Goal: Browse casually: Explore the website without a specific task or goal

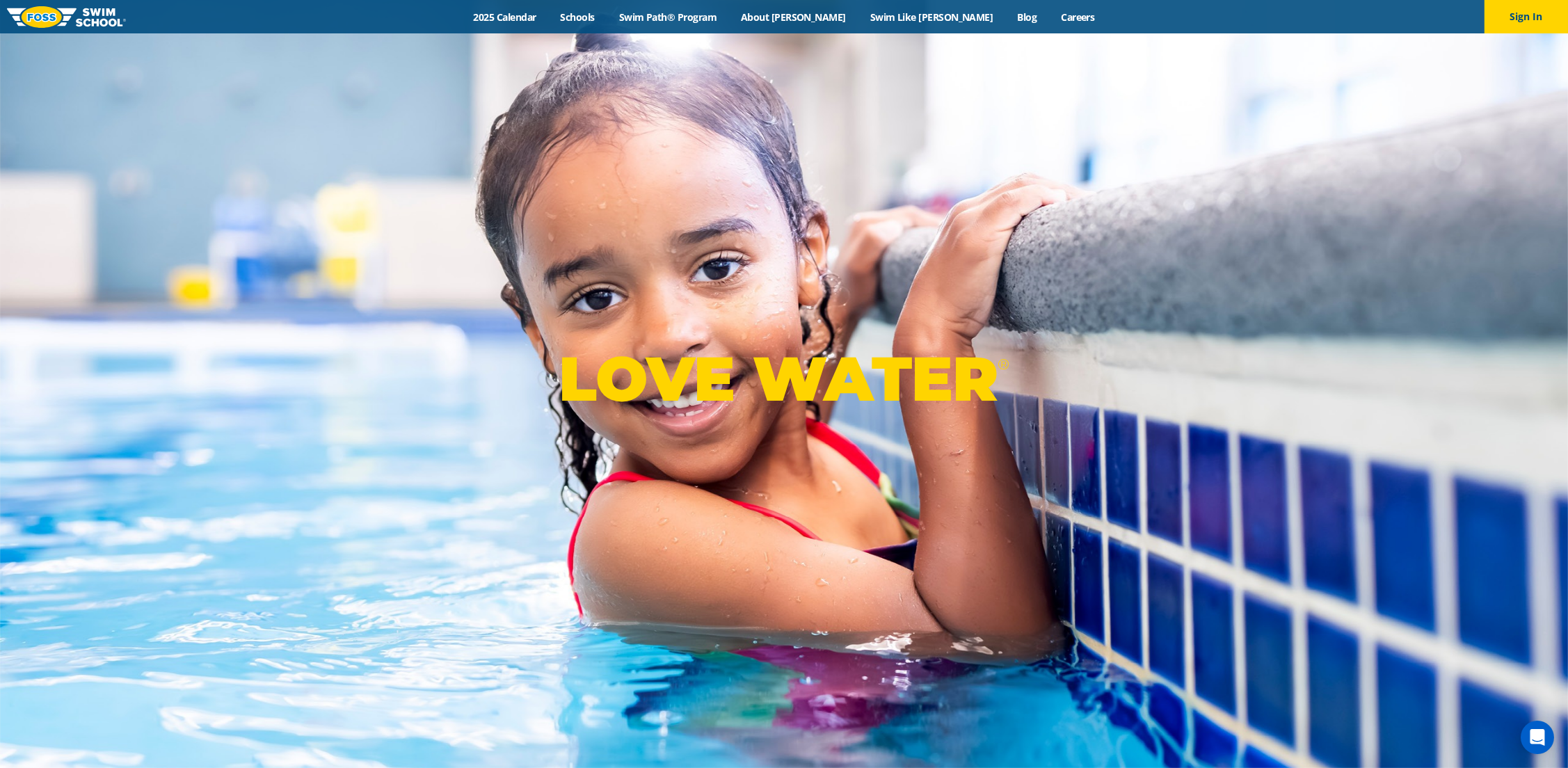
drag, startPoint x: 536, startPoint y: 367, endPoint x: 1095, endPoint y: 384, distance: 559.3
click at [1095, 384] on div "LOVE WATER ®" at bounding box center [784, 384] width 1568 height 768
drag, startPoint x: 1070, startPoint y: 381, endPoint x: 506, endPoint y: 382, distance: 564.0
click at [506, 382] on div "LOVE WATER ®" at bounding box center [784, 384] width 1568 height 768
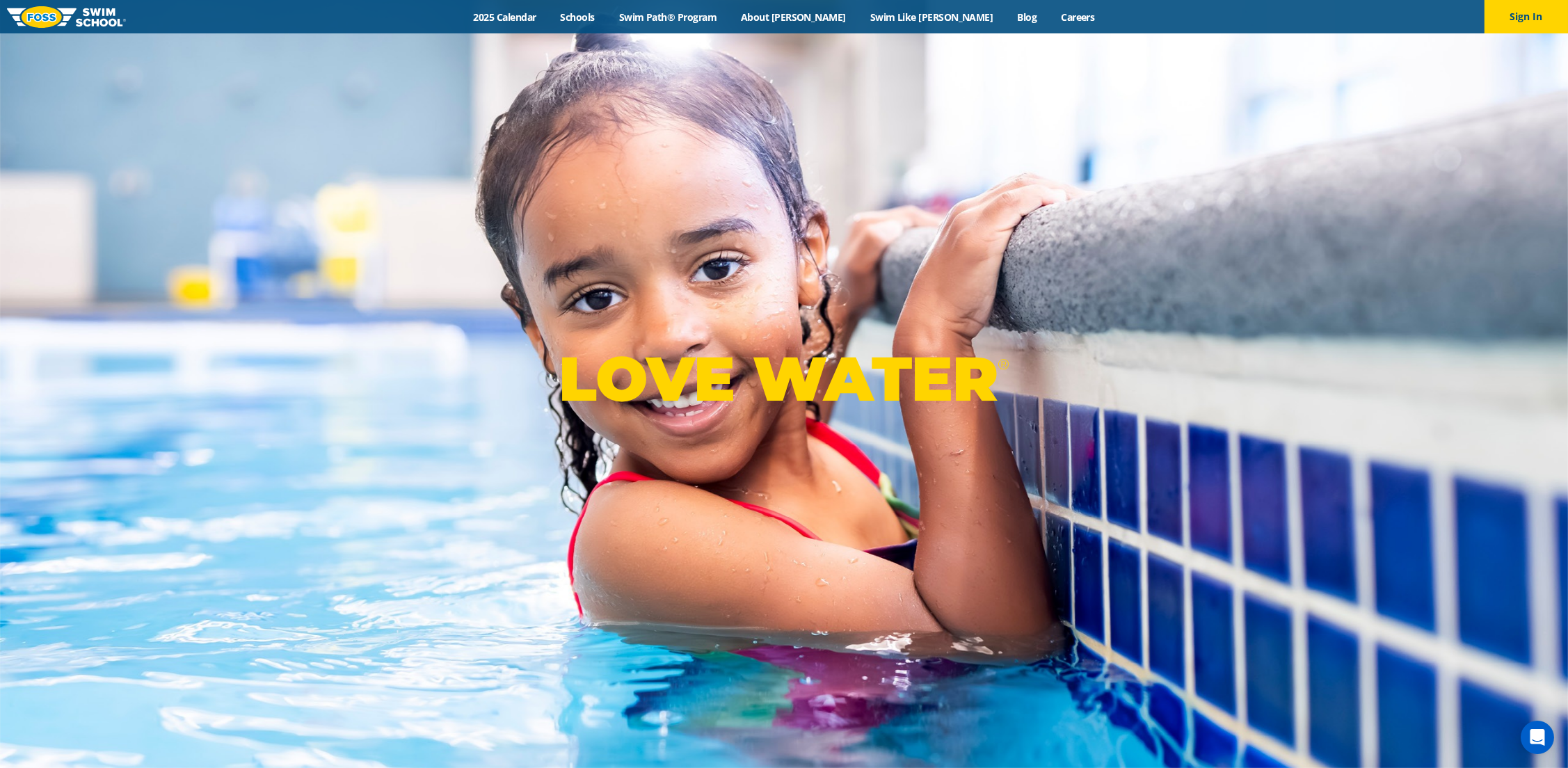
click at [506, 382] on div "LOVE WATER ®" at bounding box center [784, 384] width 1568 height 768
drag, startPoint x: 506, startPoint y: 382, endPoint x: 1010, endPoint y: 378, distance: 504.0
click at [1010, 378] on div "LOVE WATER ®" at bounding box center [784, 384] width 1568 height 768
click at [1008, 378] on p "LOVE WATER ®" at bounding box center [784, 378] width 450 height 75
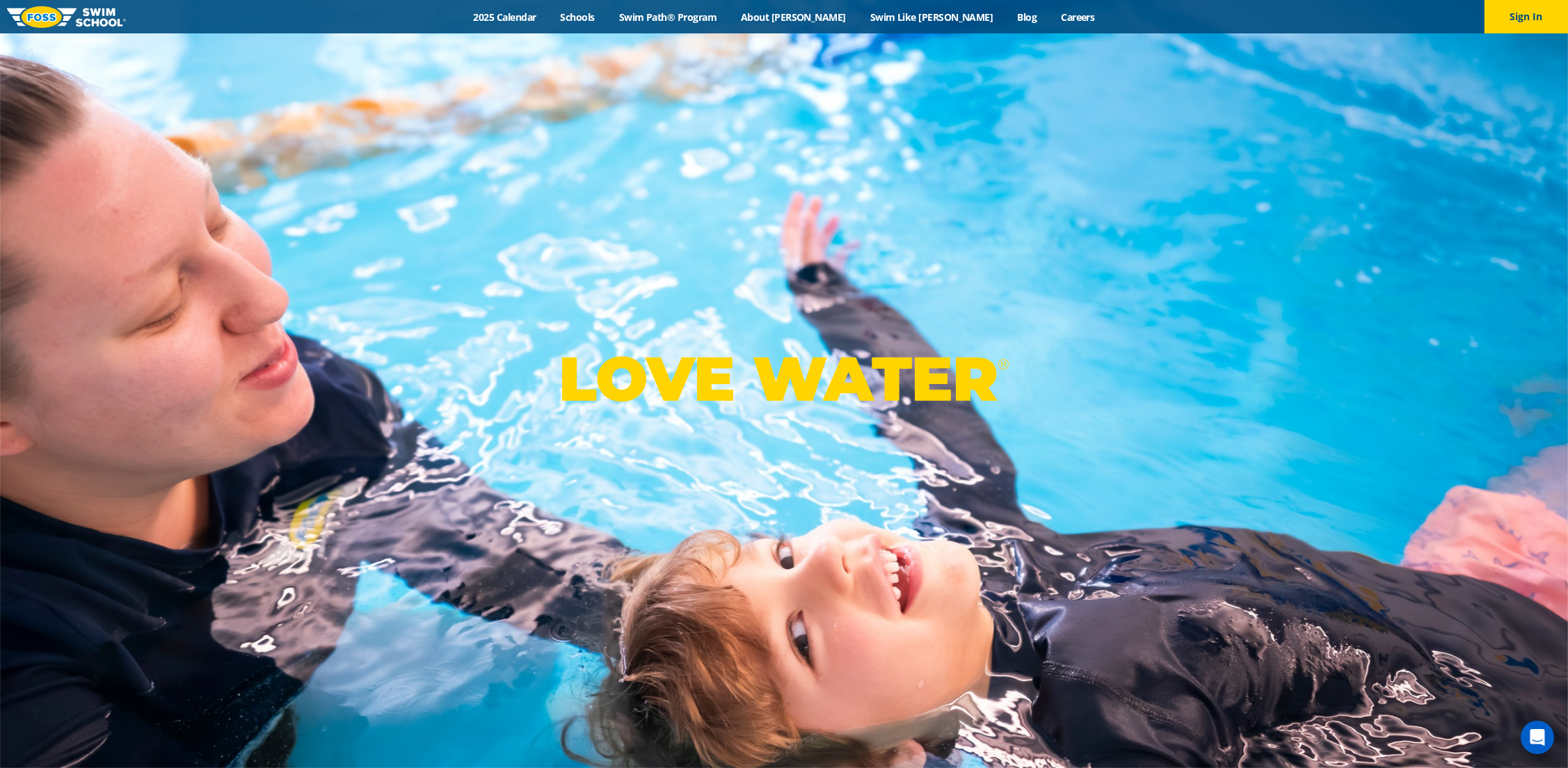
drag, startPoint x: 1035, startPoint y: 380, endPoint x: 469, endPoint y: 374, distance: 566.0
click at [467, 374] on div "LOVE WATER ®" at bounding box center [784, 384] width 1568 height 768
drag, startPoint x: 804, startPoint y: 438, endPoint x: 808, endPoint y: 473, distance: 35.2
click at [805, 443] on div "LOVE WATER ®" at bounding box center [784, 384] width 1568 height 768
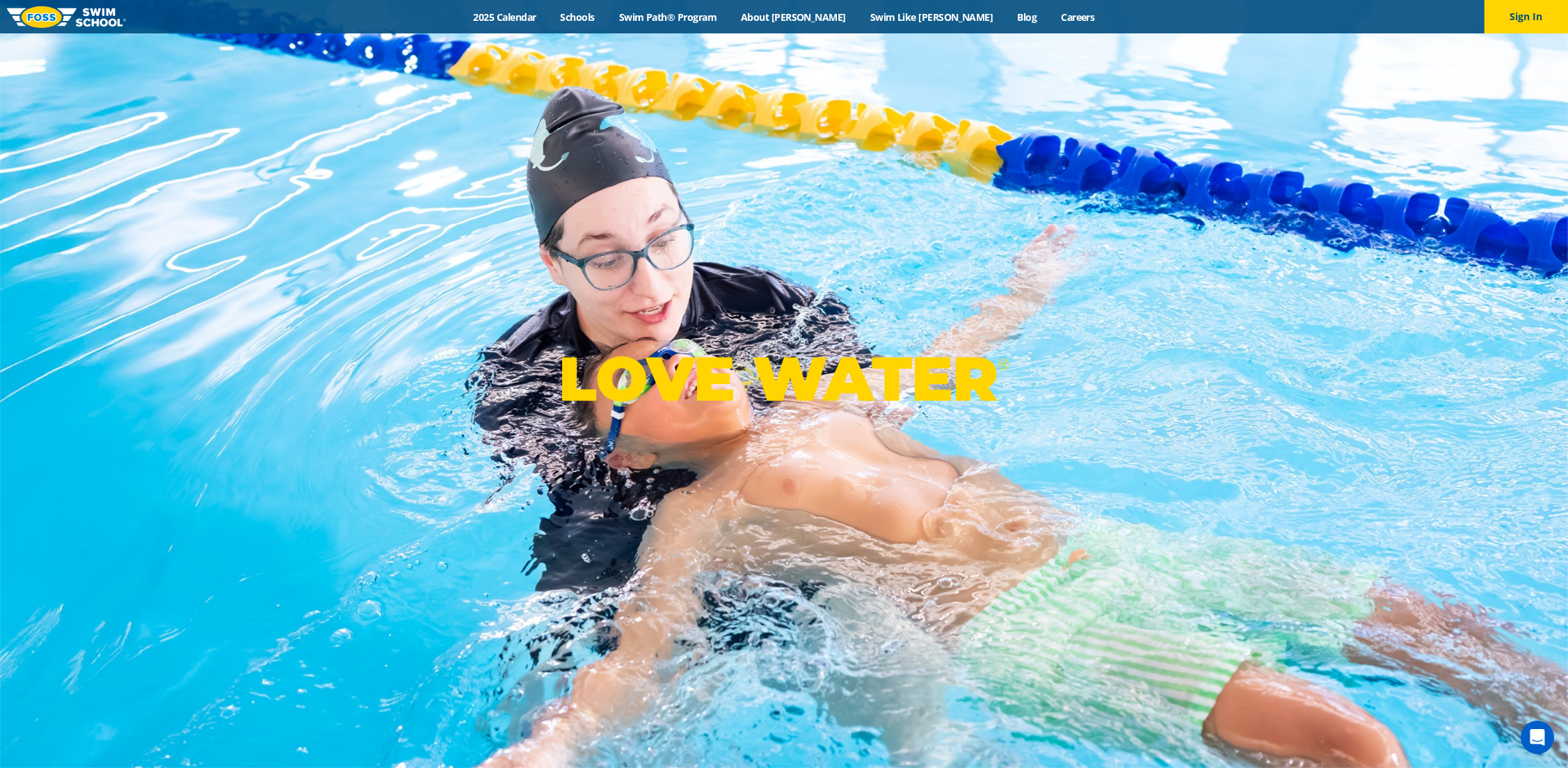
drag, startPoint x: 512, startPoint y: 373, endPoint x: 1222, endPoint y: 395, distance: 710.3
click at [1222, 396] on div "LOVE WATER ®" at bounding box center [784, 384] width 1568 height 768
click at [1222, 395] on div "LOVE WATER ®" at bounding box center [784, 384] width 1568 height 768
drag, startPoint x: 1015, startPoint y: 391, endPoint x: 430, endPoint y: 381, distance: 585.1
click at [430, 381] on div "LOVE WATER ®" at bounding box center [784, 384] width 1568 height 768
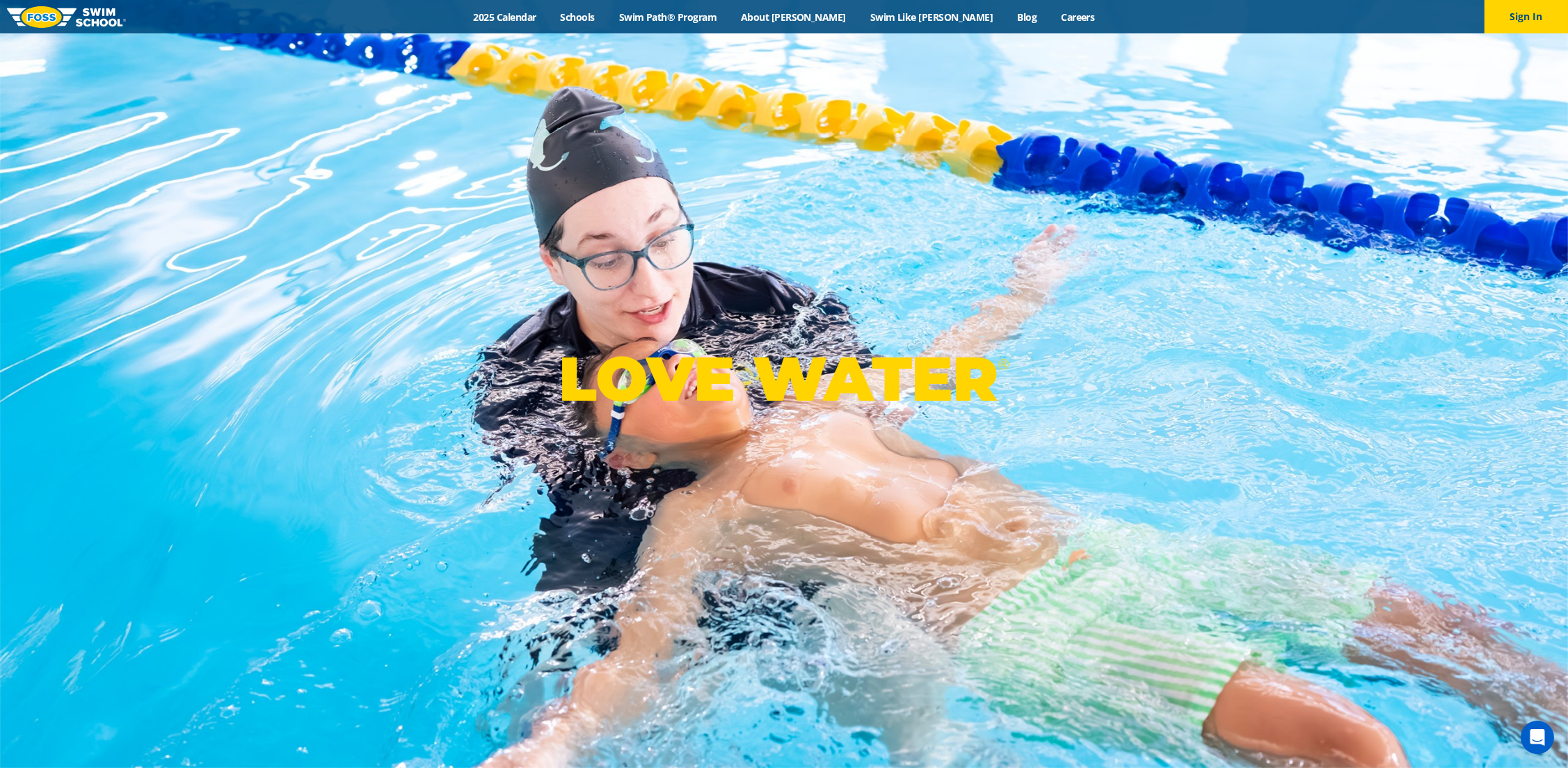
drag, startPoint x: 430, startPoint y: 381, endPoint x: 424, endPoint y: 373, distance: 10.0
click at [430, 380] on div "LOVE WATER ®" at bounding box center [784, 384] width 1568 height 768
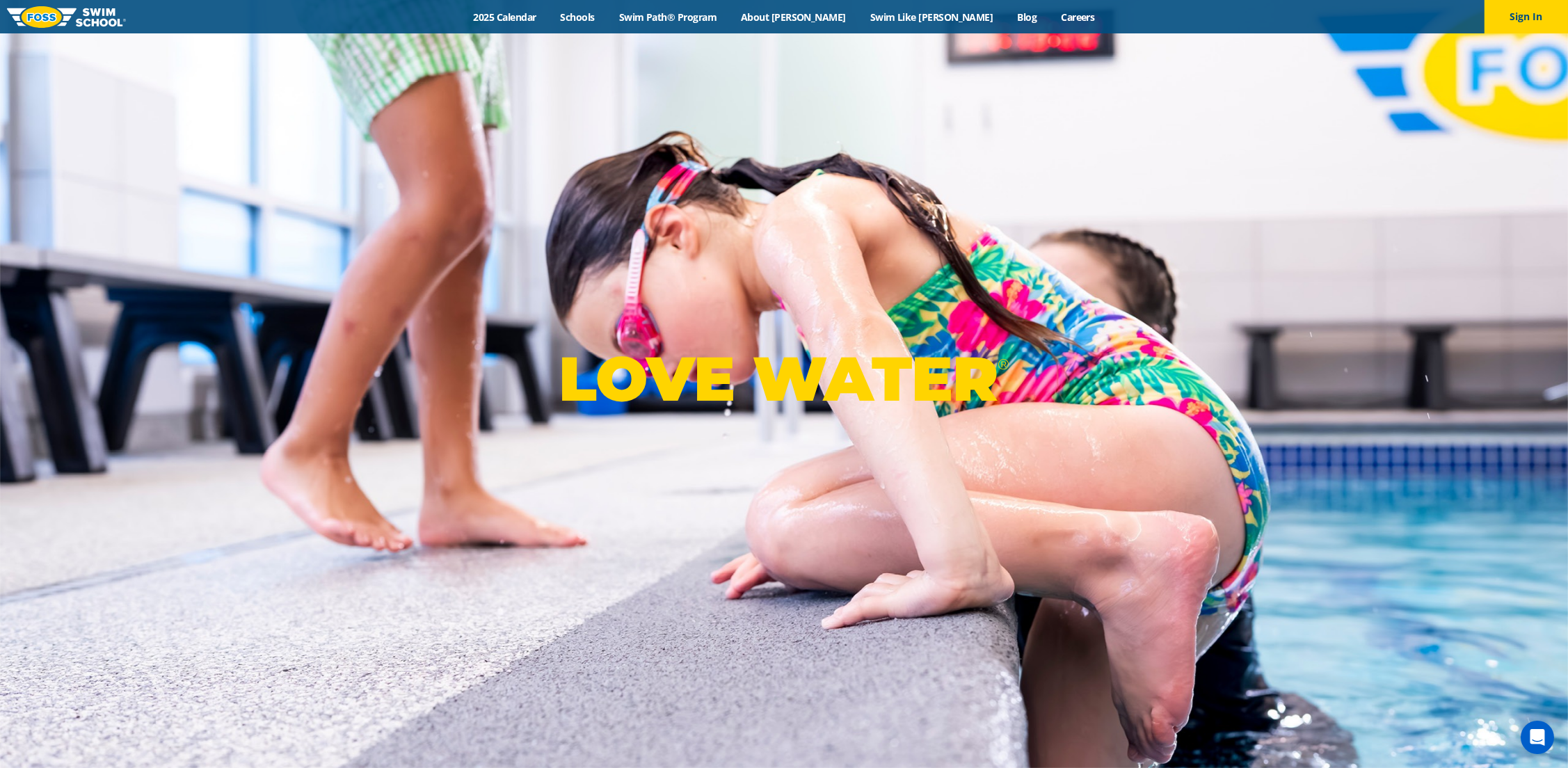
drag, startPoint x: 428, startPoint y: 373, endPoint x: 1239, endPoint y: 395, distance: 811.3
click at [1239, 395] on div "LOVE WATER ®" at bounding box center [784, 384] width 1568 height 768
drag, startPoint x: 973, startPoint y: 395, endPoint x: 553, endPoint y: 378, distance: 420.3
click at [553, 378] on div "LOVE WATER ®" at bounding box center [784, 384] width 1568 height 768
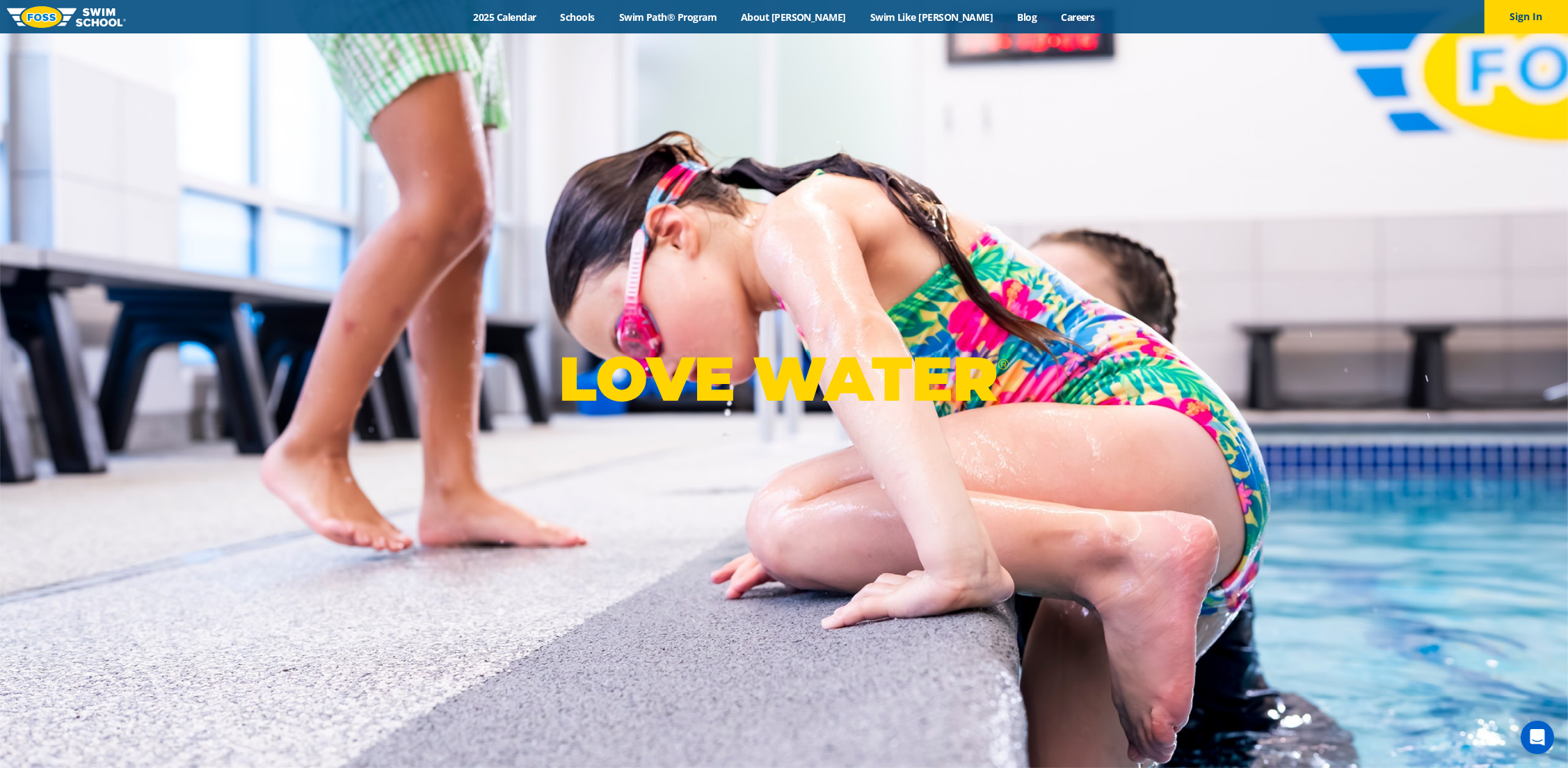
drag, startPoint x: 553, startPoint y: 378, endPoint x: 534, endPoint y: 373, distance: 19.6
click at [551, 378] on div "LOVE WATER ®" at bounding box center [784, 384] width 1568 height 768
drag, startPoint x: 522, startPoint y: 370, endPoint x: 1215, endPoint y: 369, distance: 693.0
click at [1215, 369] on div "LOVE WATER ®" at bounding box center [784, 384] width 1568 height 768
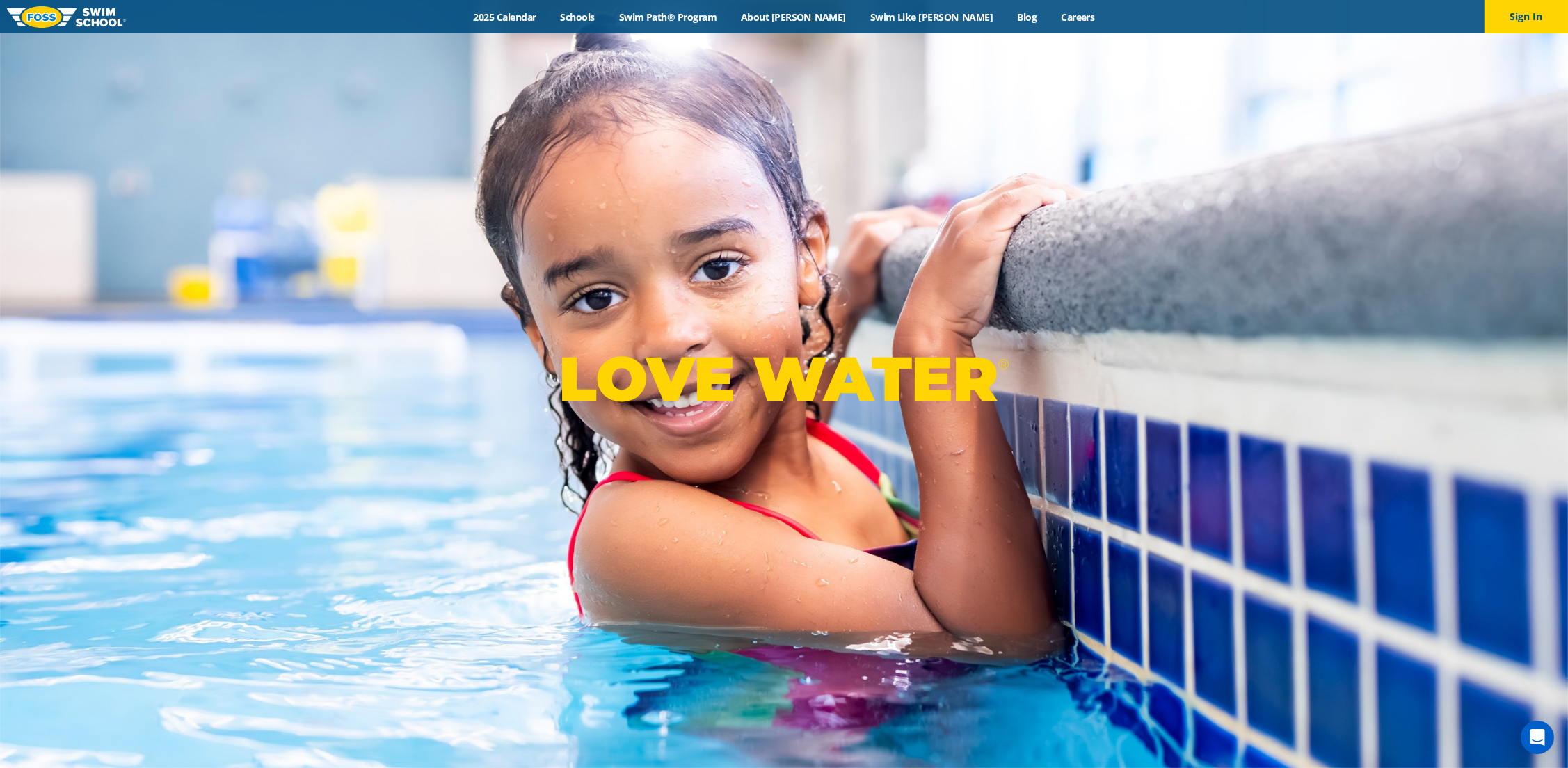
drag, startPoint x: 1217, startPoint y: 378, endPoint x: 503, endPoint y: 373, distance: 714.0
click at [503, 373] on div "LOVE WATER ®" at bounding box center [784, 384] width 1568 height 768
